Goal: Task Accomplishment & Management: Complete application form

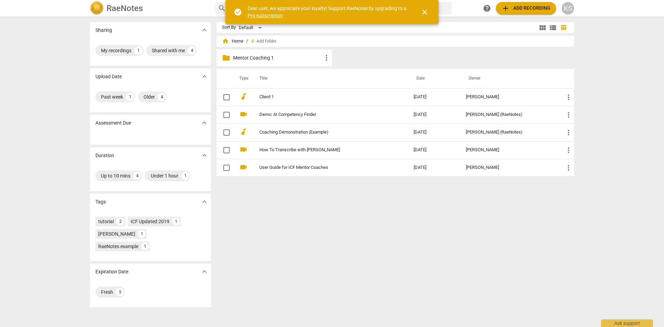
click at [621, 57] on div "Sharing expand_more My recordings 1 Shared with me 4 Upload Date expand_more Pa…" at bounding box center [332, 172] width 664 height 310
click at [326, 57] on span "more_vert" at bounding box center [326, 58] width 8 height 8
click at [609, 73] on div at bounding box center [332, 163] width 664 height 327
click at [421, 12] on span "close" at bounding box center [425, 12] width 8 height 8
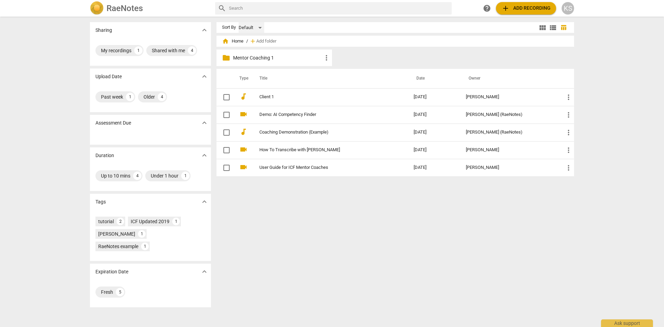
click at [258, 27] on div "Default" at bounding box center [252, 27] width 26 height 11
click at [583, 48] on div at bounding box center [332, 163] width 664 height 327
click at [554, 29] on span "view_list" at bounding box center [553, 28] width 8 height 8
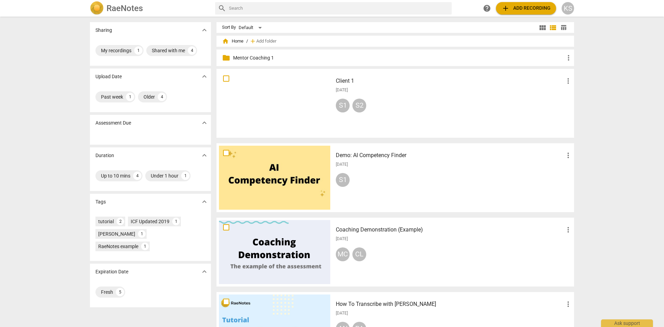
click at [544, 31] on span "view_module" at bounding box center [543, 28] width 8 height 8
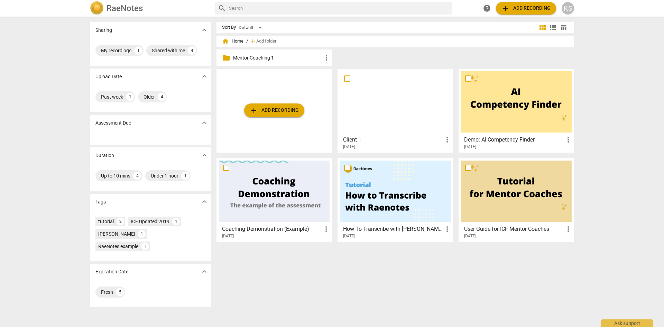
click at [564, 30] on span "table_chart" at bounding box center [563, 27] width 7 height 7
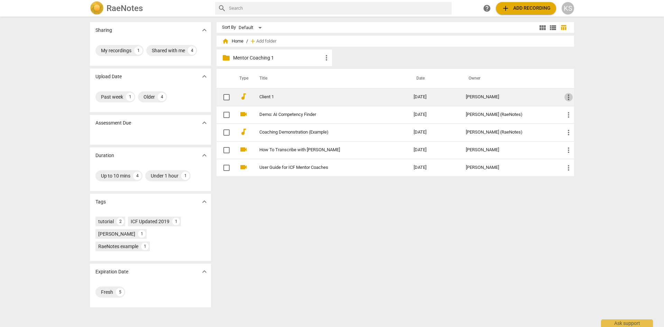
click at [568, 95] on span "more_vert" at bounding box center [569, 97] width 8 height 8
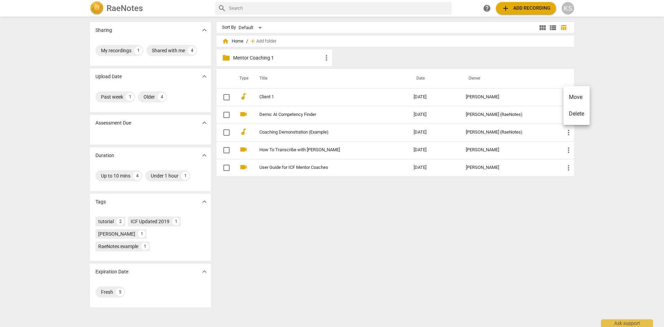
click at [561, 200] on div at bounding box center [332, 163] width 664 height 327
click at [262, 94] on td "Client 1" at bounding box center [329, 97] width 157 height 18
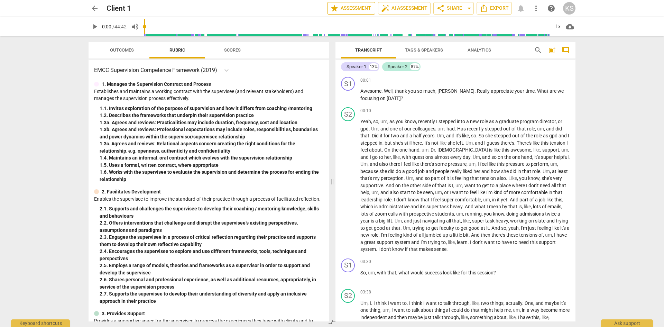
click at [361, 8] on span "star Assessment" at bounding box center [351, 8] width 42 height 8
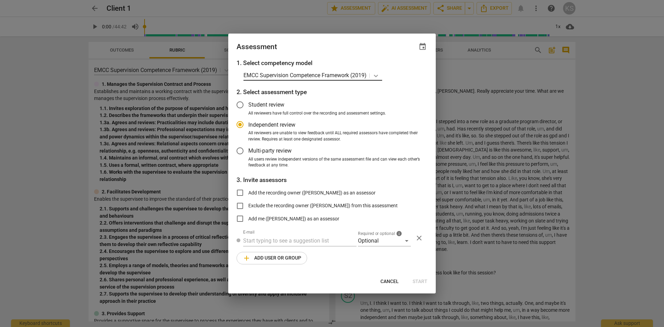
click at [378, 76] on icon at bounding box center [376, 76] width 4 height 2
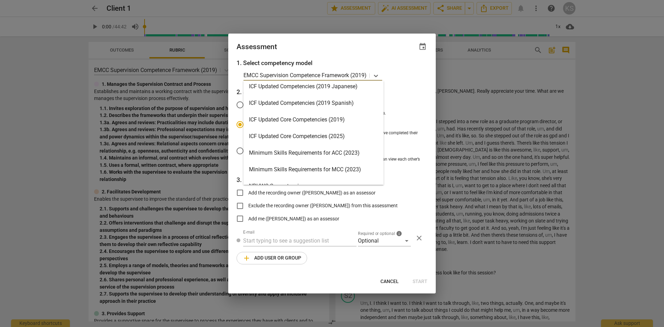
scroll to position [165, 0]
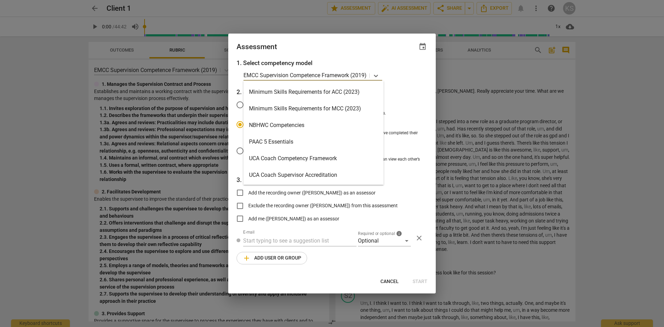
click at [314, 94] on div "Minimum Skills Requirements for ACC (2023)" at bounding box center [314, 92] width 140 height 17
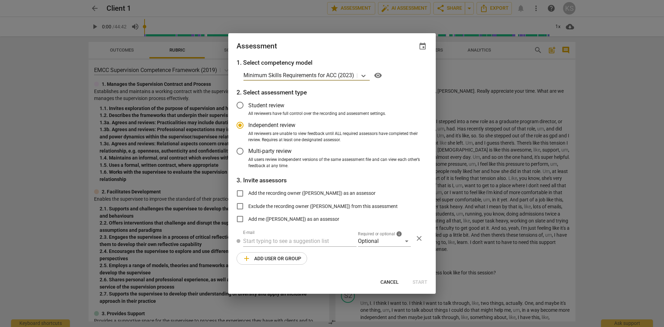
radio input "false"
click at [239, 194] on input "Add the recording owner ([PERSON_NAME]) as an assessor" at bounding box center [240, 193] width 17 height 17
checkbox input "true"
click at [293, 240] on input "text" at bounding box center [299, 241] width 113 height 11
radio input "false"
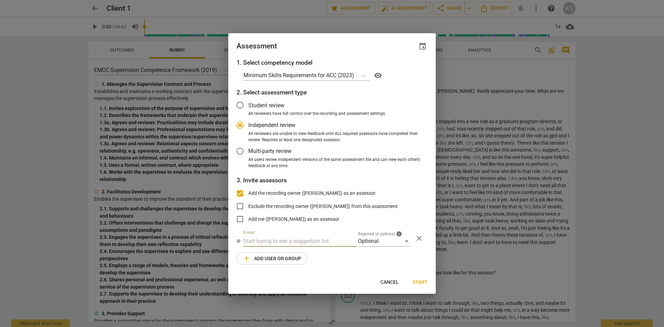
click at [278, 240] on input "text" at bounding box center [299, 241] width 113 height 11
paste input "[PERSON_NAME][EMAIL_ADDRESS][DOMAIN_NAME]"
type input "[PERSON_NAME][EMAIL_ADDRESS][DOMAIN_NAME]"
click at [407, 241] on div "Optional" at bounding box center [384, 241] width 53 height 11
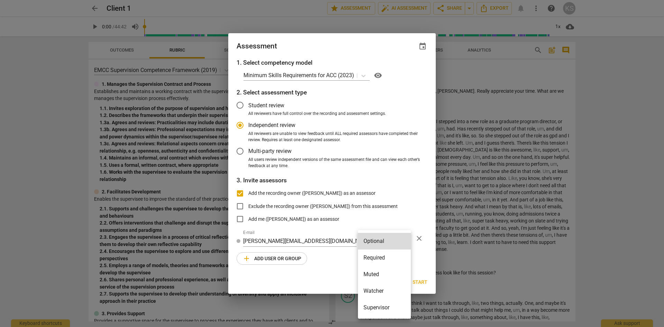
click at [417, 200] on div at bounding box center [332, 163] width 664 height 327
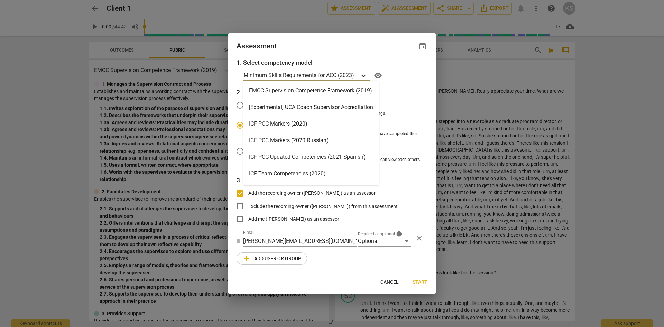
click at [365, 76] on icon at bounding box center [364, 76] width 4 height 2
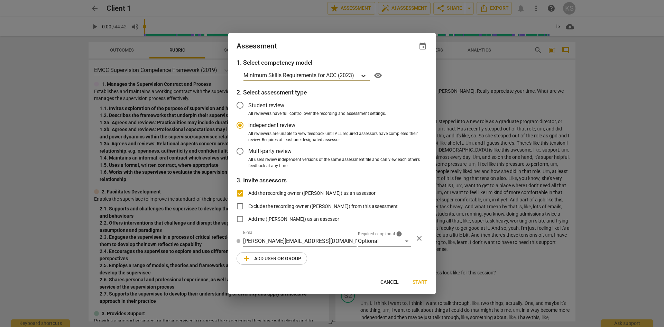
click at [365, 76] on icon at bounding box center [364, 76] width 4 height 2
click at [419, 279] on span "Start" at bounding box center [420, 282] width 15 height 7
radio input "false"
type input "[PERSON_NAME] <[PERSON_NAME][EMAIL_ADDRESS][DOMAIN_NAME]>"
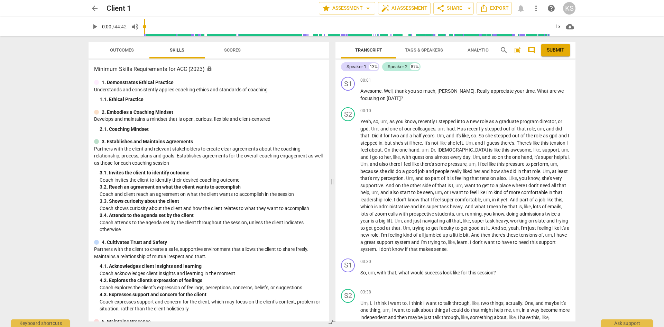
click at [230, 51] on span "Scores" at bounding box center [232, 49] width 17 height 5
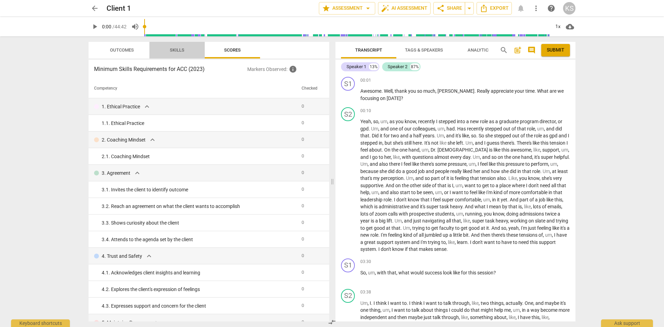
click at [182, 52] on span "Skills" at bounding box center [177, 49] width 15 height 5
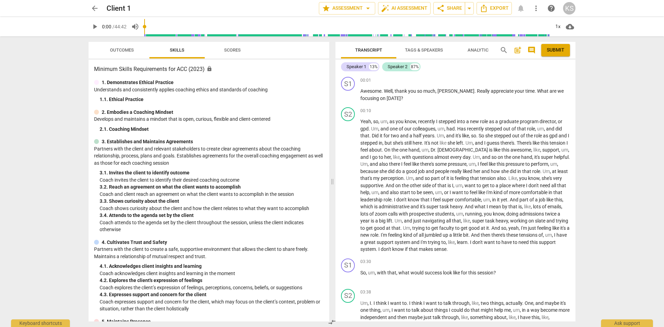
click at [117, 52] on span "Outcomes" at bounding box center [122, 49] width 24 height 5
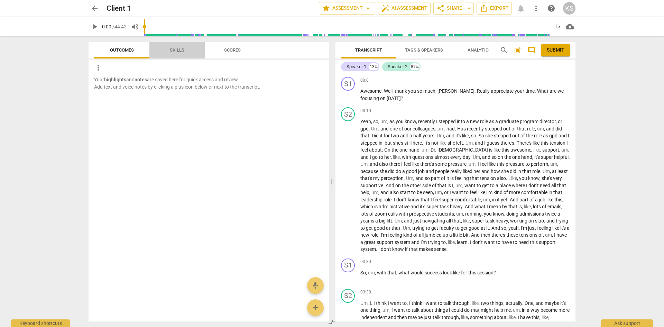
click at [178, 51] on span "Skills" at bounding box center [177, 49] width 15 height 5
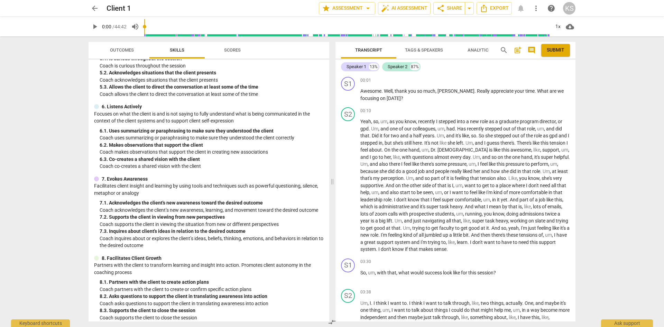
scroll to position [292, 0]
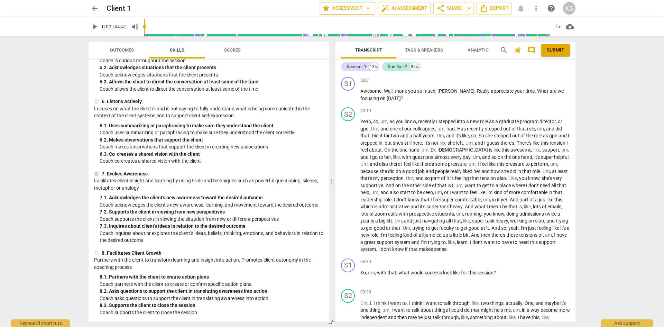
click at [364, 9] on span "arrow_drop_down" at bounding box center [368, 8] width 8 height 8
click at [602, 69] on div at bounding box center [332, 163] width 664 height 327
click at [361, 8] on span "star Assessment arrow_drop_down" at bounding box center [347, 8] width 50 height 8
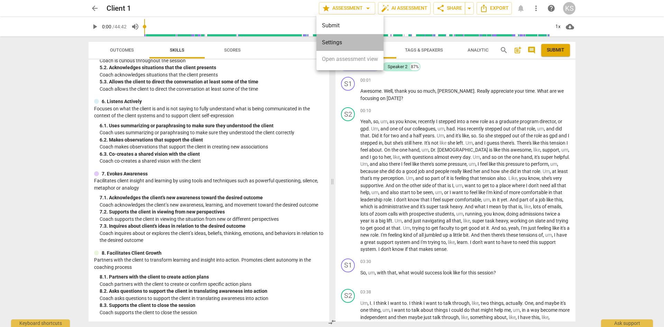
click at [338, 42] on li "Settings" at bounding box center [350, 42] width 67 height 17
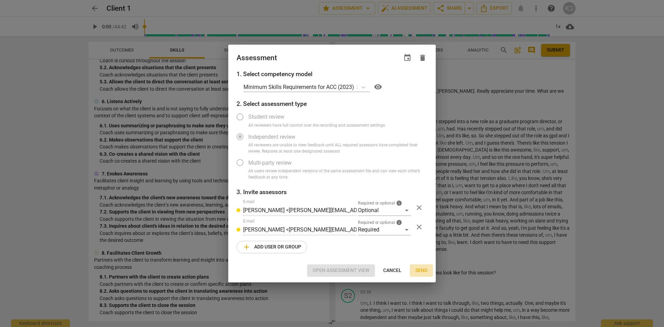
click at [422, 268] on span "Send" at bounding box center [422, 270] width 12 height 7
radio input "false"
